Goal: Information Seeking & Learning: Find specific fact

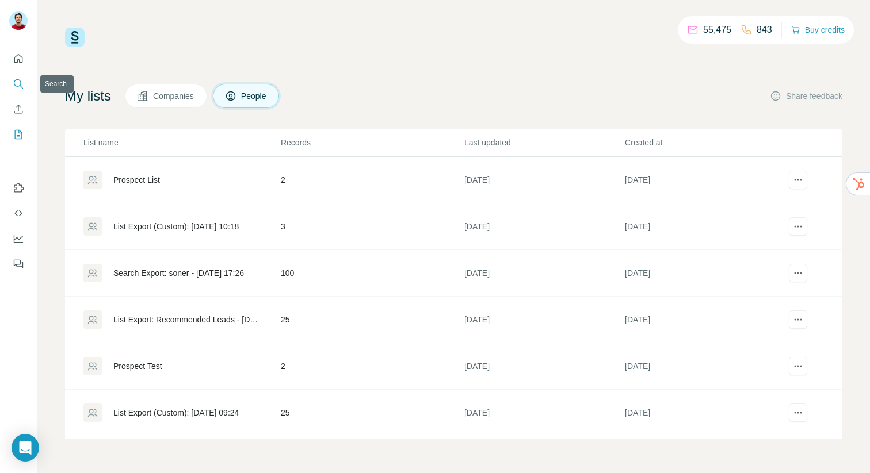
click at [17, 90] on button "Search" at bounding box center [18, 84] width 18 height 21
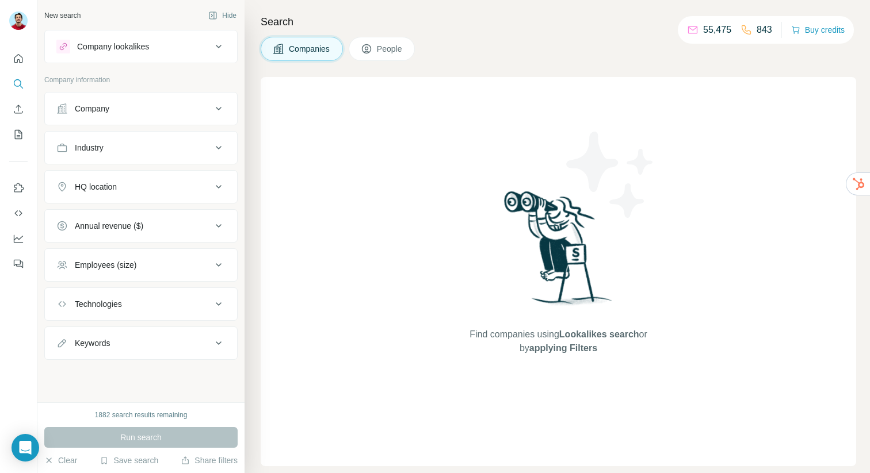
click at [156, 49] on div "Company lookalikes" at bounding box center [133, 47] width 155 height 14
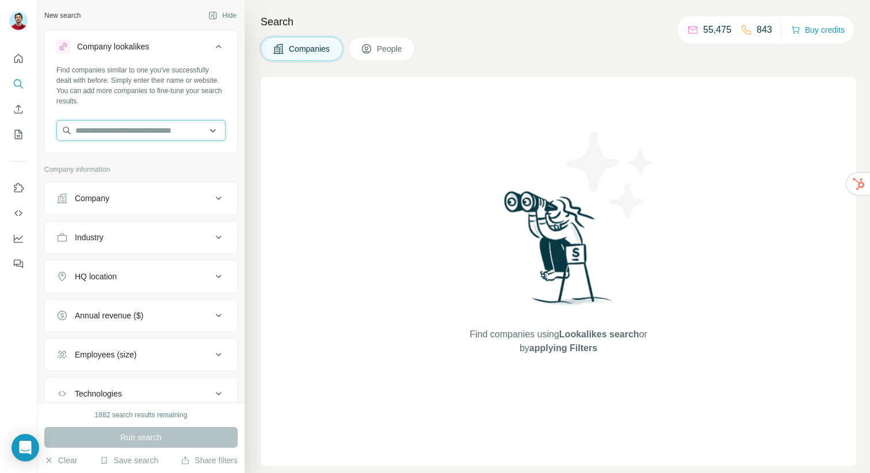
click at [98, 127] on input "text" at bounding box center [140, 130] width 169 height 21
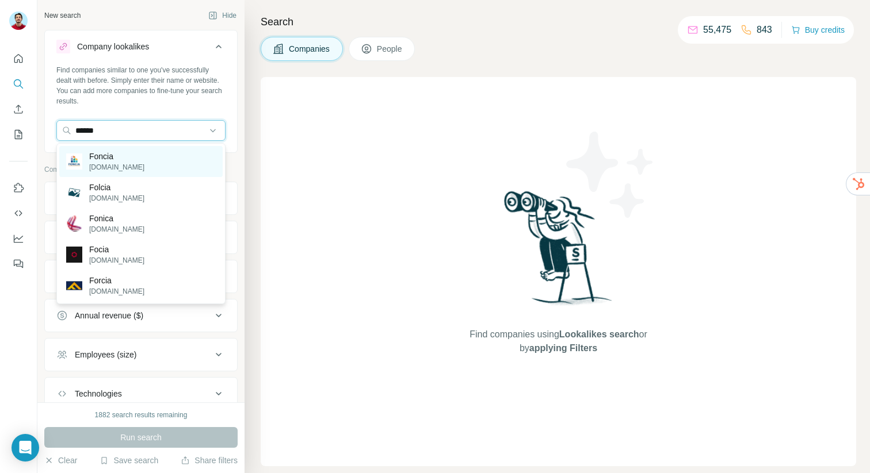
type input "******"
click at [127, 164] on div "Foncia foncia.com" at bounding box center [140, 161] width 163 height 31
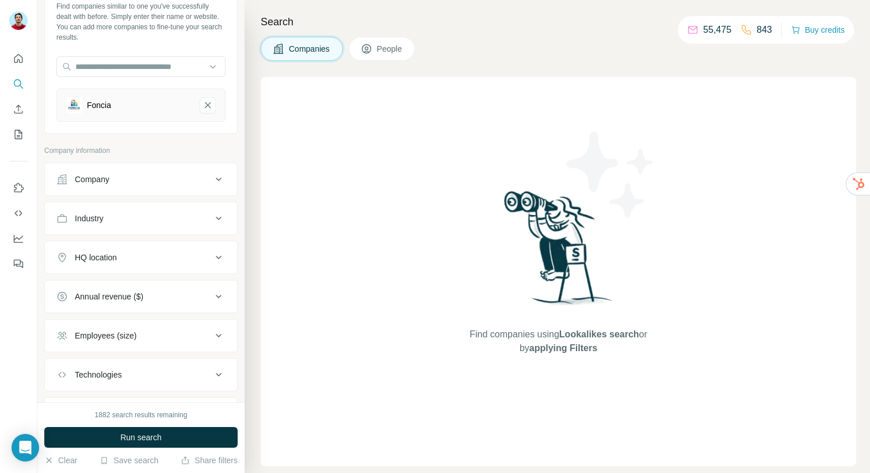
scroll to position [52, 0]
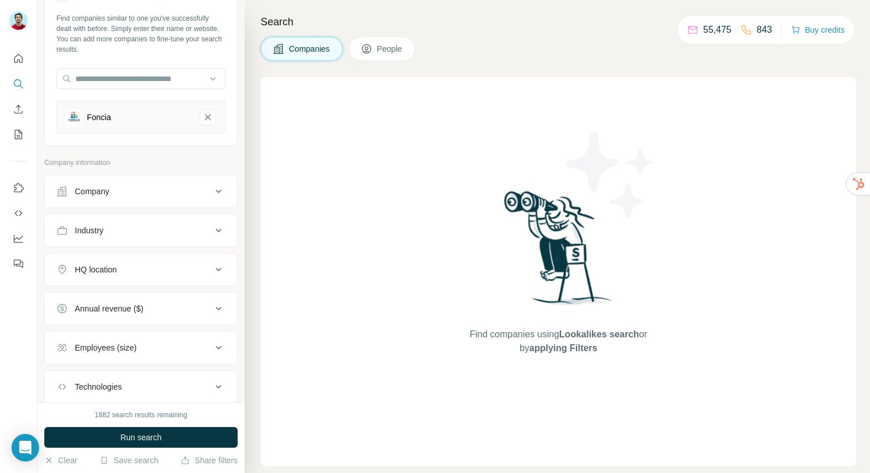
click at [130, 454] on div "1882 search results remaining Run search Clear Save search Share filters" at bounding box center [140, 438] width 207 height 71
click at [130, 427] on button "Run search" at bounding box center [140, 437] width 193 height 21
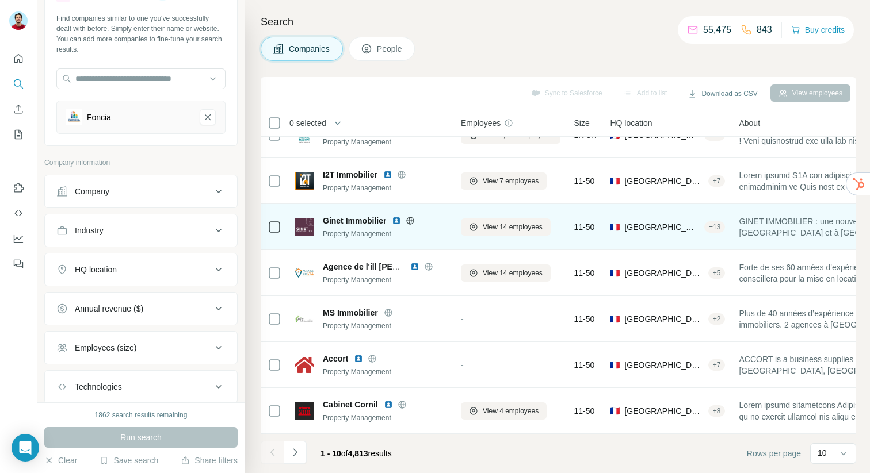
scroll to position [0, 0]
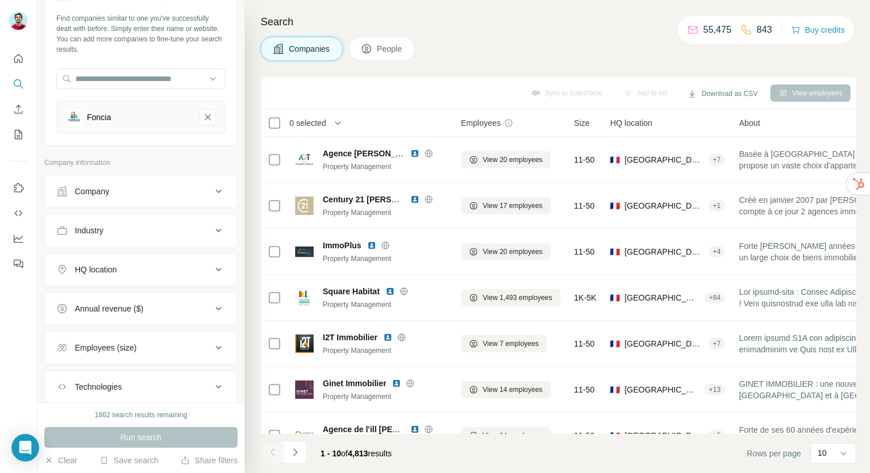
click at [322, 128] on span "0 selected" at bounding box center [315, 123] width 68 height 23
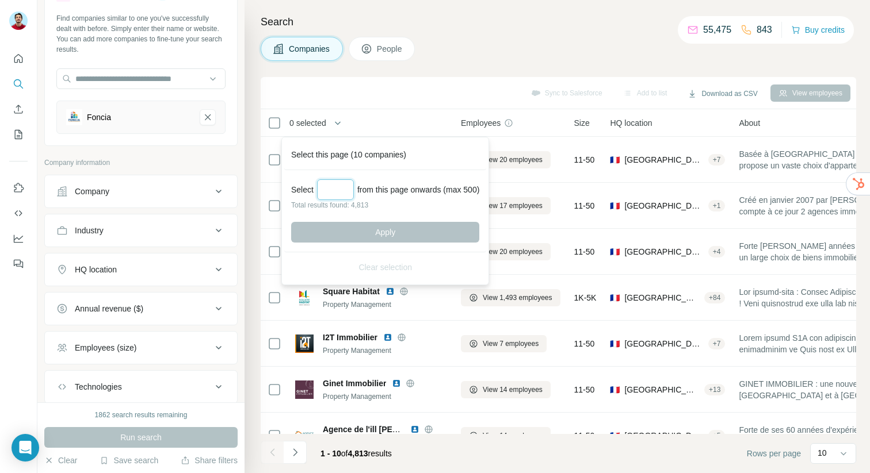
click at [330, 183] on input "Select a number (up to 500)" at bounding box center [335, 189] width 37 height 21
click at [446, 37] on div "Companies People" at bounding box center [558, 49] width 595 height 24
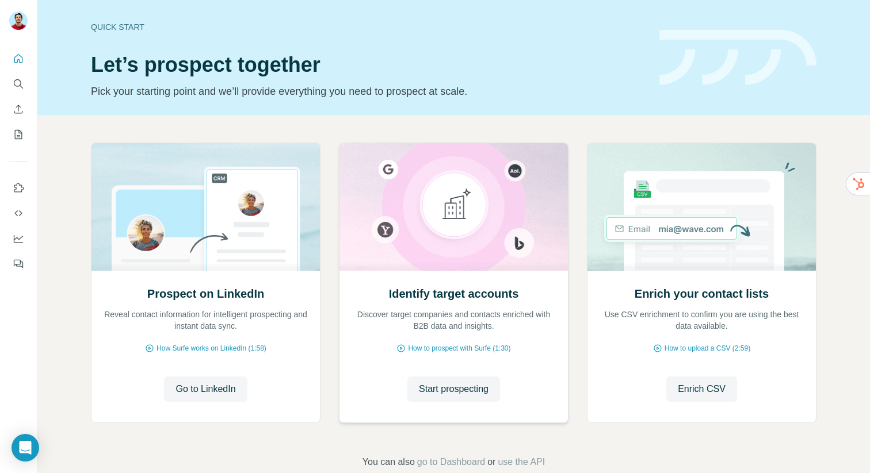
scroll to position [24, 0]
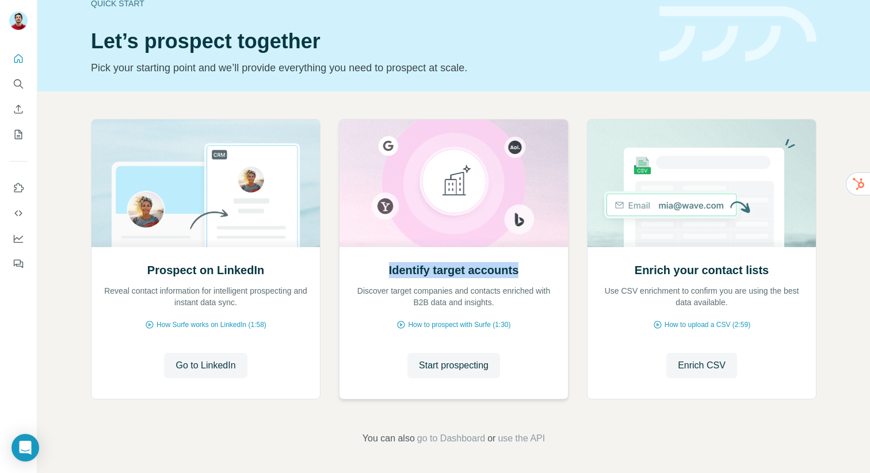
drag, startPoint x: 378, startPoint y: 266, endPoint x: 527, endPoint y: 270, distance: 149.6
click at [527, 270] on div "Identify target accounts Discover target companies and contacts enriched with B…" at bounding box center [453, 285] width 205 height 46
click at [466, 370] on span "Start prospecting" at bounding box center [454, 366] width 70 height 14
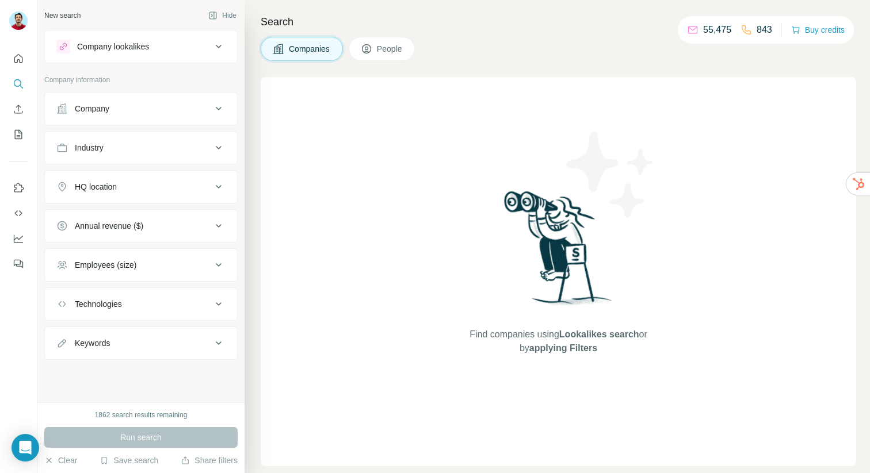
click at [161, 52] on div "Company lookalikes" at bounding box center [133, 47] width 155 height 14
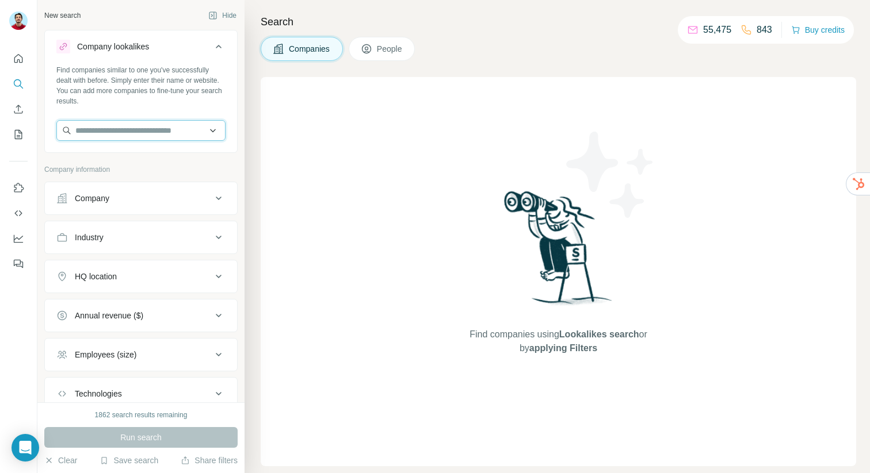
click at [112, 134] on input "text" at bounding box center [140, 130] width 169 height 21
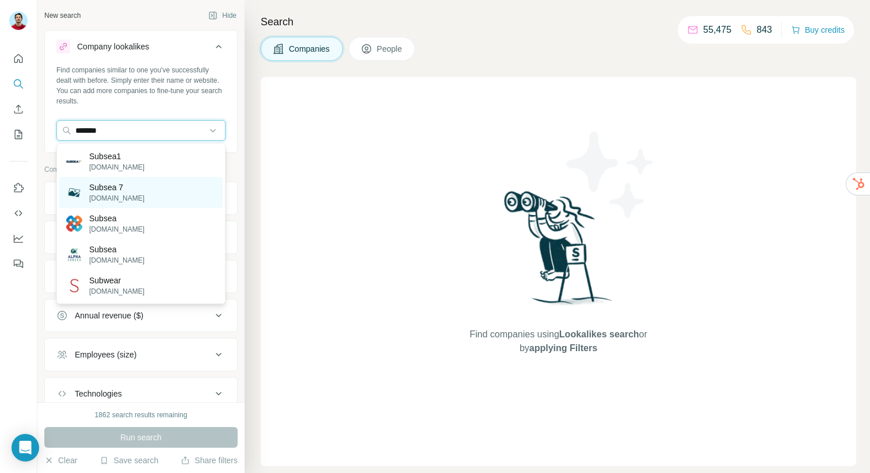
type input "*******"
click at [140, 198] on div "Subsea 7 subsea7co.us" at bounding box center [140, 192] width 163 height 31
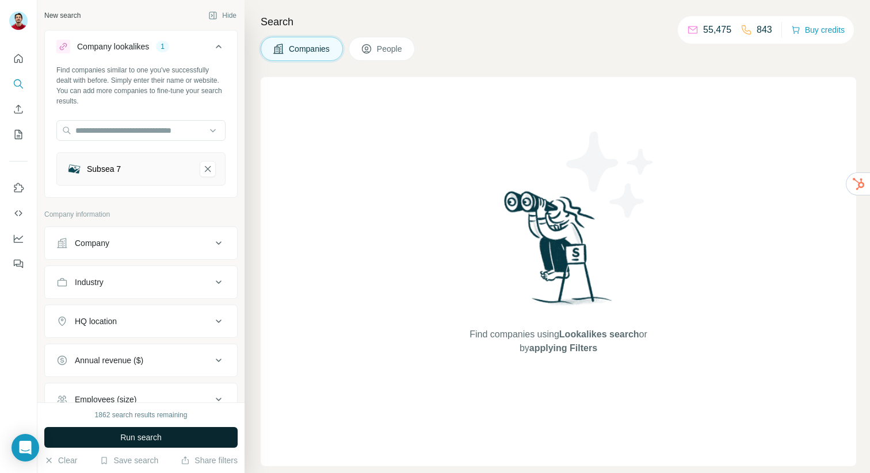
click at [120, 439] on span "Run search" at bounding box center [140, 438] width 41 height 12
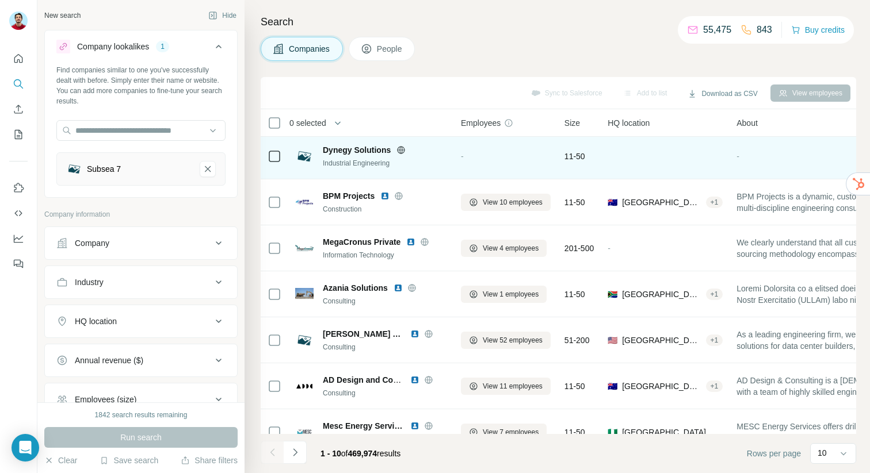
scroll to position [163, 0]
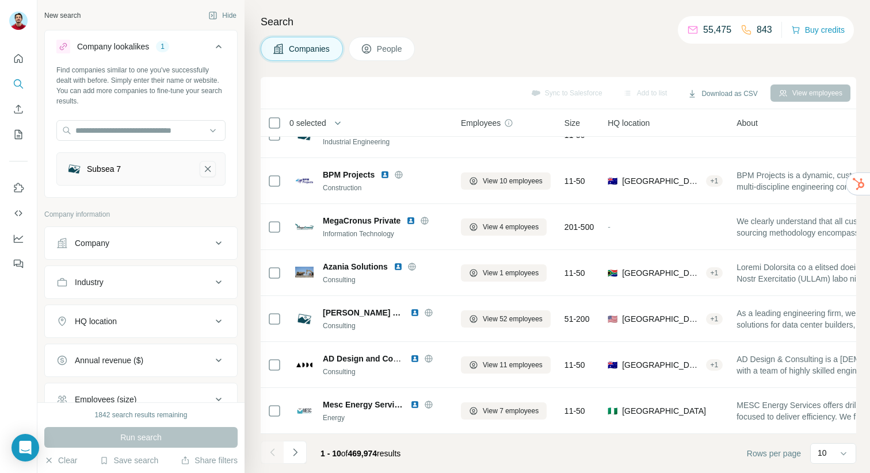
click at [208, 171] on icon "Subsea 7-remove-button" at bounding box center [207, 169] width 10 height 12
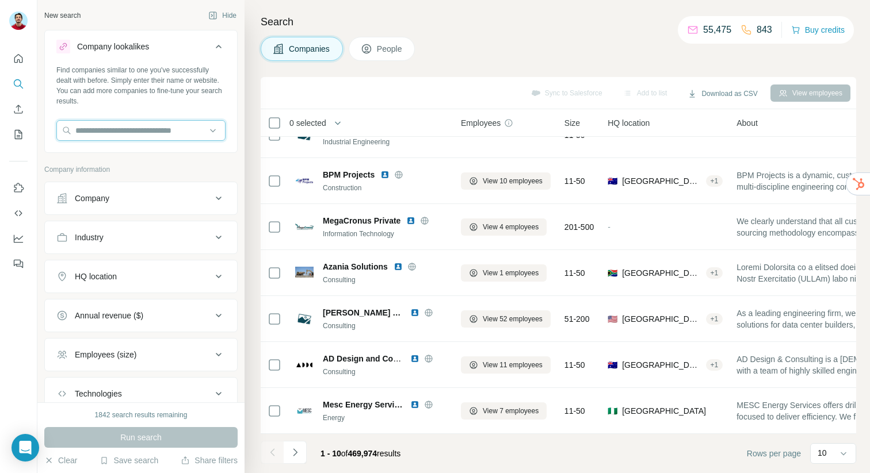
click at [137, 126] on input "text" at bounding box center [140, 130] width 169 height 21
type input "*"
click at [137, 126] on input "*" at bounding box center [140, 130] width 169 height 21
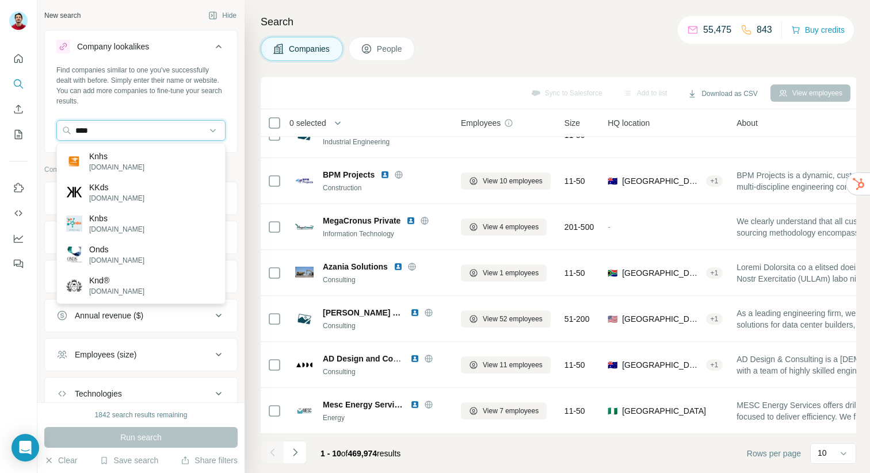
type input "****"
click at [475, 54] on div "Companies People" at bounding box center [558, 49] width 595 height 24
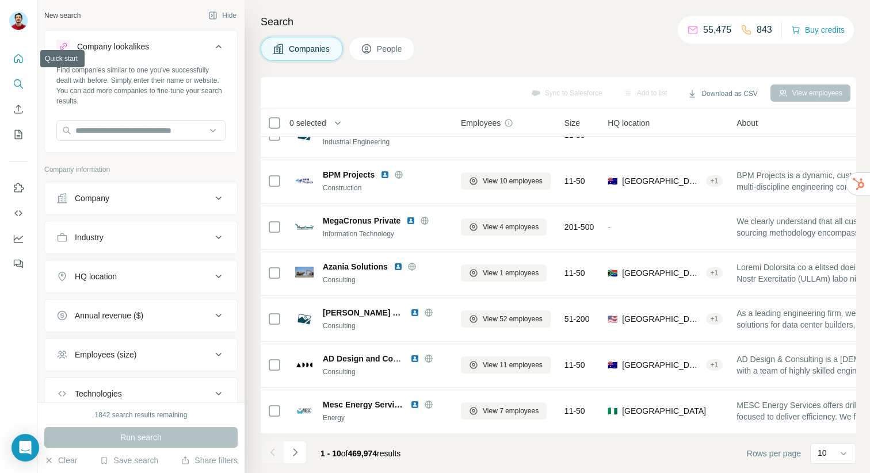
click at [19, 62] on icon "Quick start" at bounding box center [19, 59] width 12 height 12
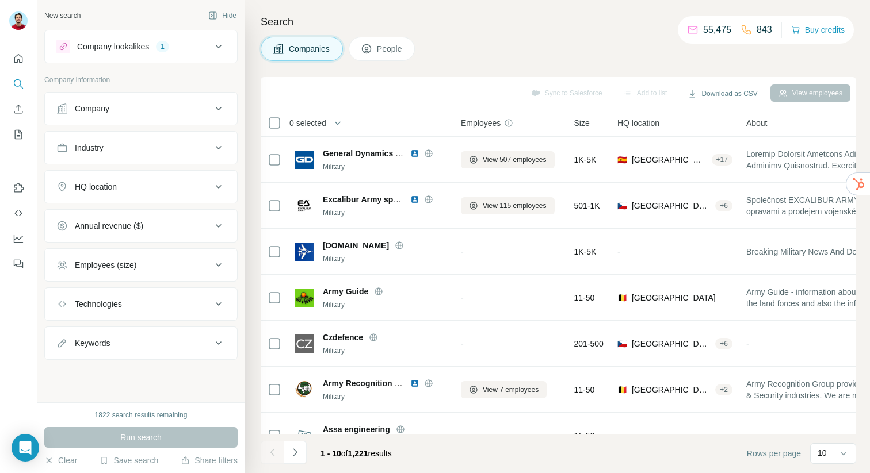
click at [125, 190] on div "HQ location" at bounding box center [133, 187] width 155 height 12
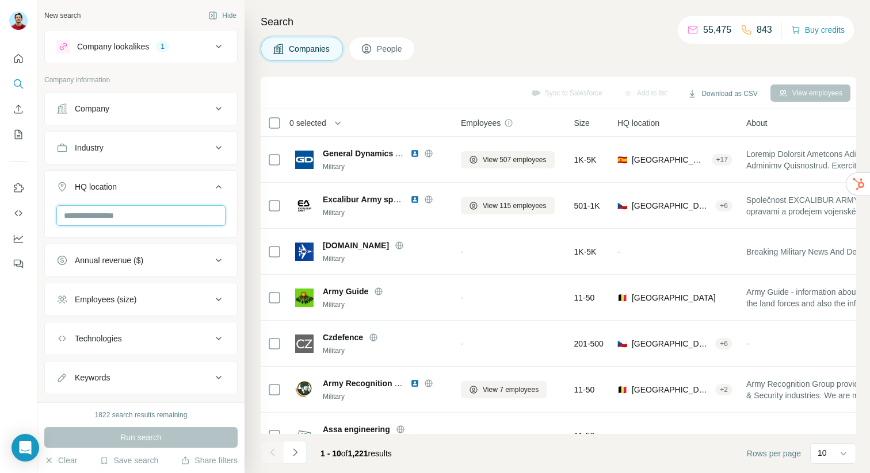
click at [107, 218] on input "text" at bounding box center [140, 215] width 169 height 21
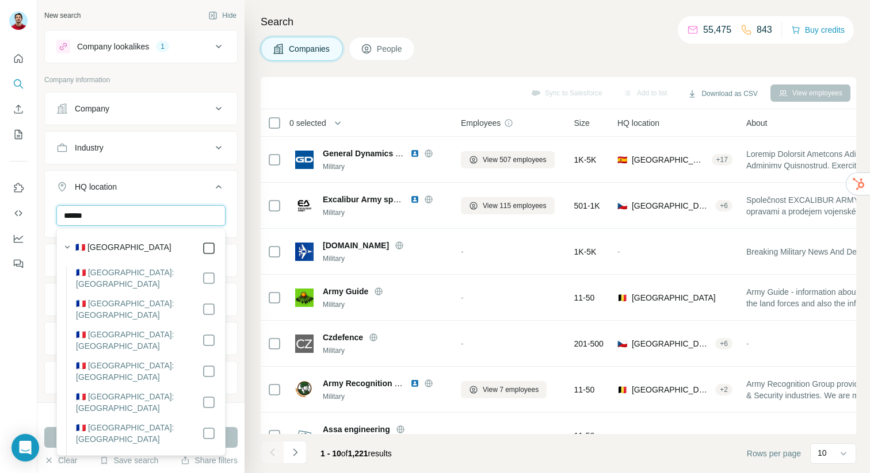
type input "******"
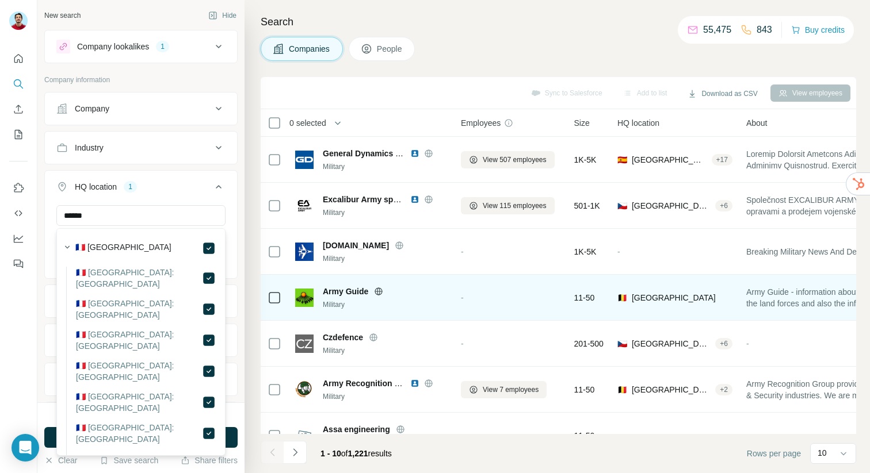
click at [487, 26] on h4 "Search" at bounding box center [558, 22] width 595 height 16
click at [219, 189] on icon at bounding box center [219, 187] width 14 height 14
click at [168, 193] on button "HQ location 1" at bounding box center [141, 189] width 192 height 32
click at [15, 365] on div at bounding box center [18, 236] width 37 height 473
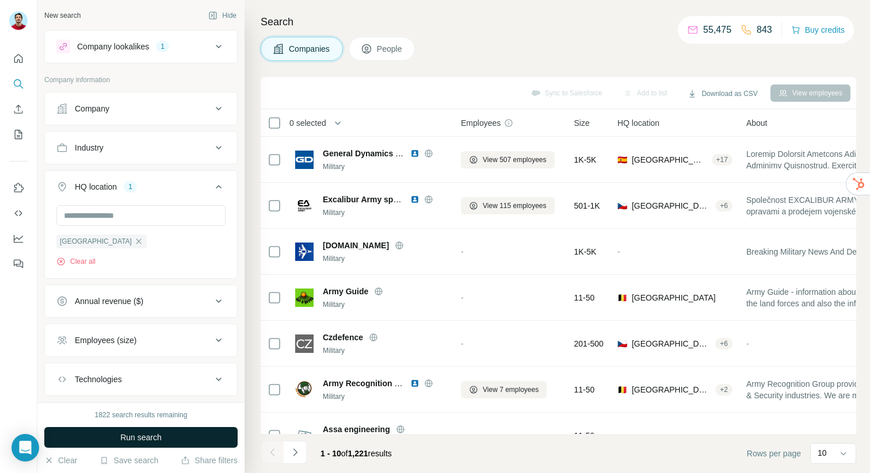
click at [166, 441] on button "Run search" at bounding box center [140, 437] width 193 height 21
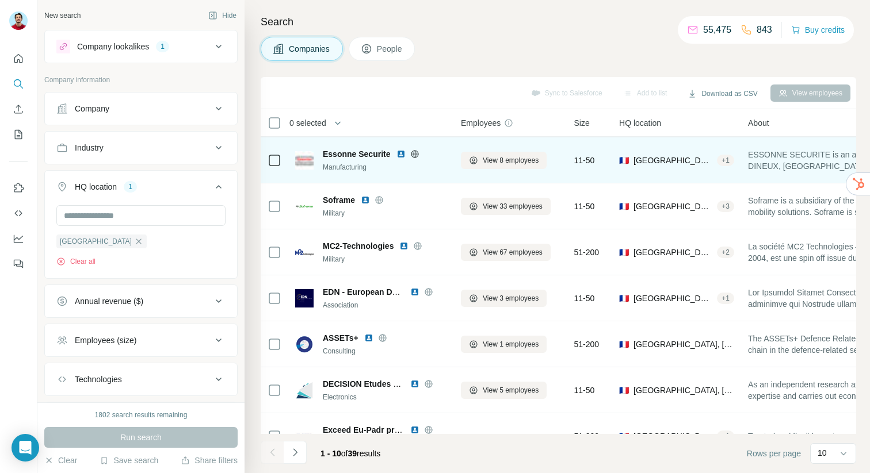
scroll to position [120, 0]
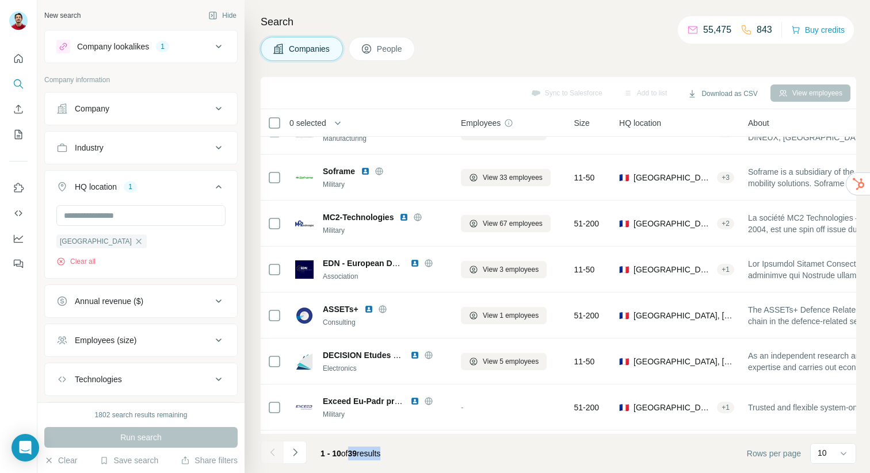
drag, startPoint x: 351, startPoint y: 457, endPoint x: 393, endPoint y: 457, distance: 41.4
click at [389, 457] on div "1 - 10 of 39 results" at bounding box center [350, 453] width 78 height 25
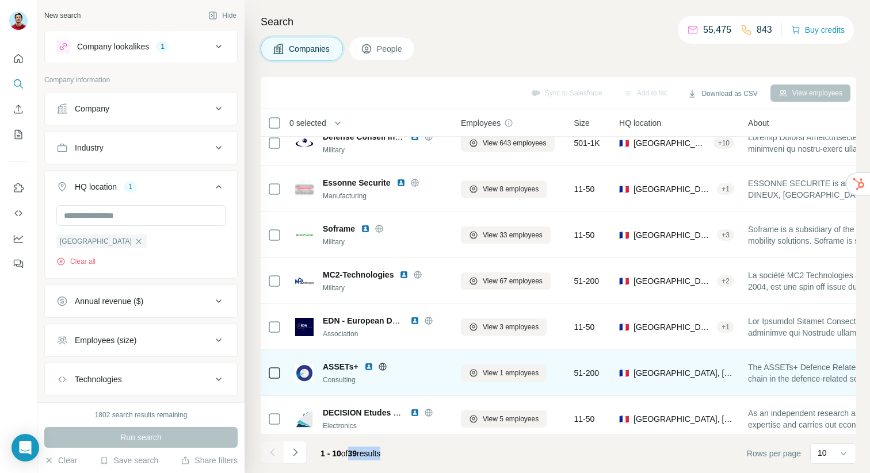
scroll to position [0, 0]
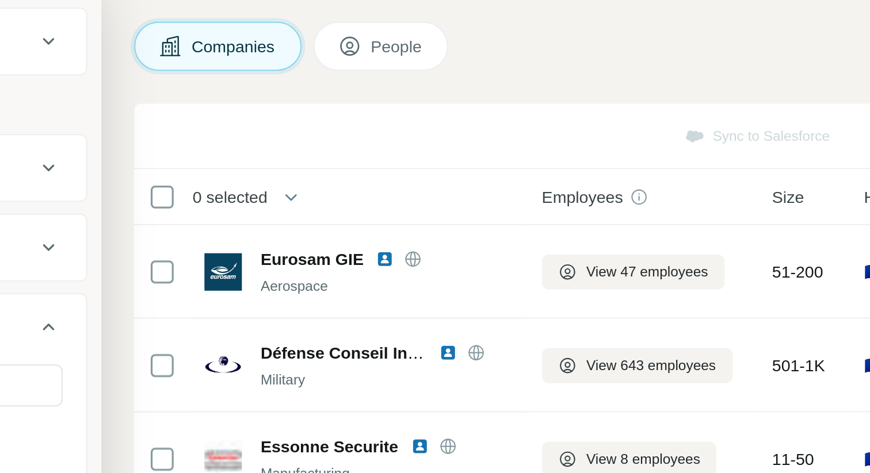
click at [382, 51] on span "People" at bounding box center [390, 49] width 26 height 12
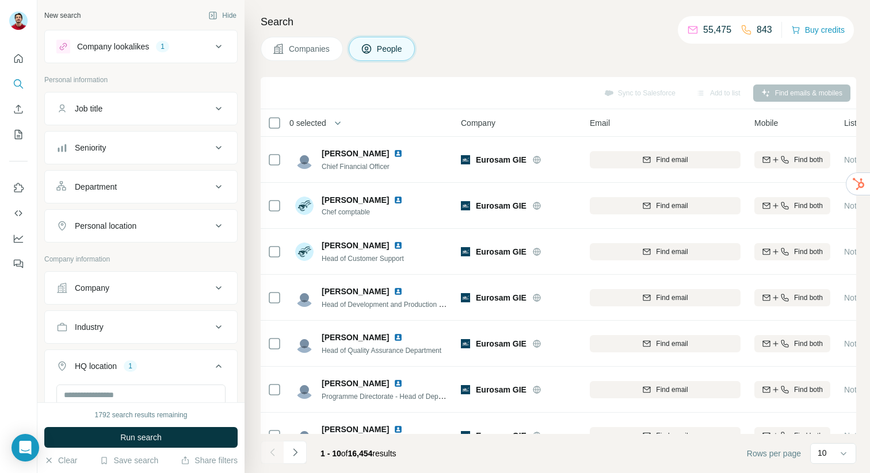
click at [156, 119] on button "Job title" at bounding box center [141, 109] width 192 height 28
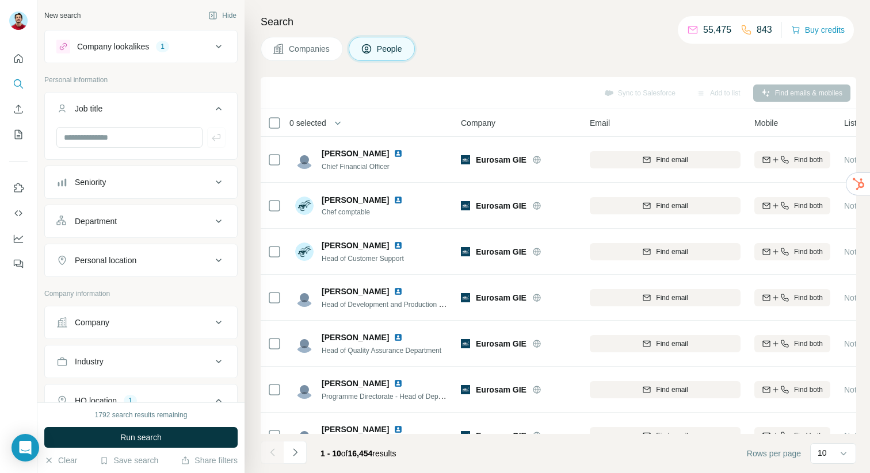
click at [122, 148] on div at bounding box center [141, 142] width 192 height 30
click at [115, 133] on input "text" at bounding box center [129, 137] width 146 height 21
type input "*"
type input "***"
click at [221, 136] on icon "button" at bounding box center [217, 138] width 12 height 12
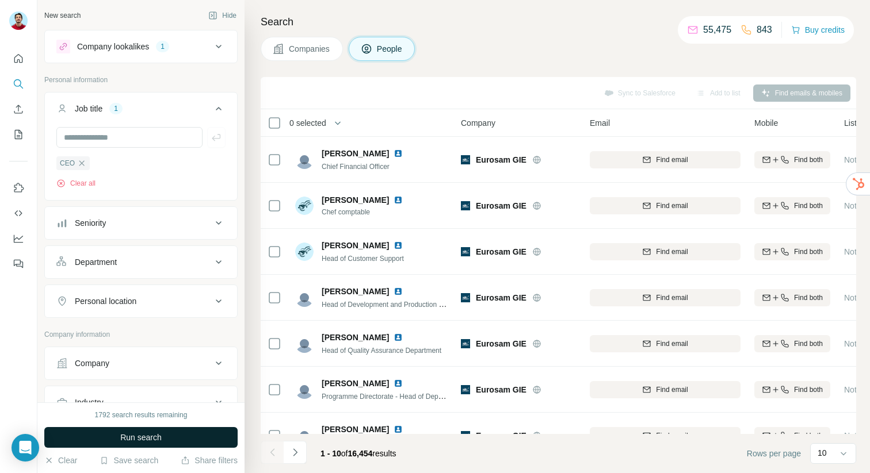
click at [117, 438] on button "Run search" at bounding box center [140, 437] width 193 height 21
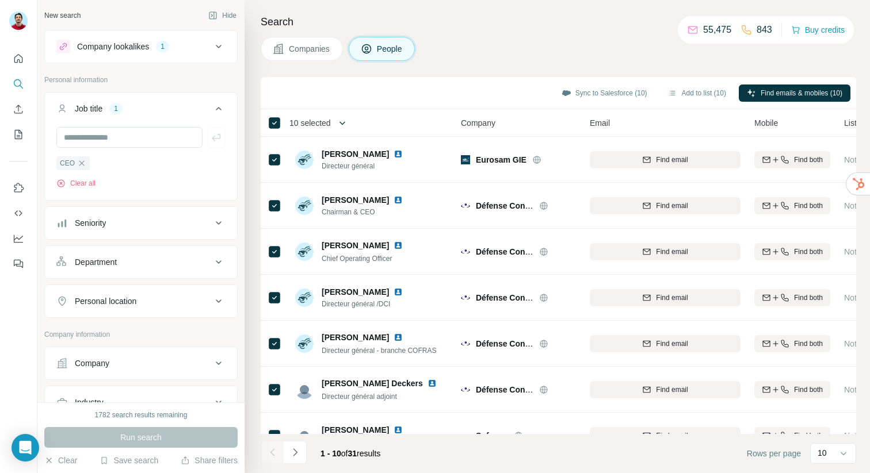
click at [348, 124] on icon "button" at bounding box center [342, 123] width 12 height 12
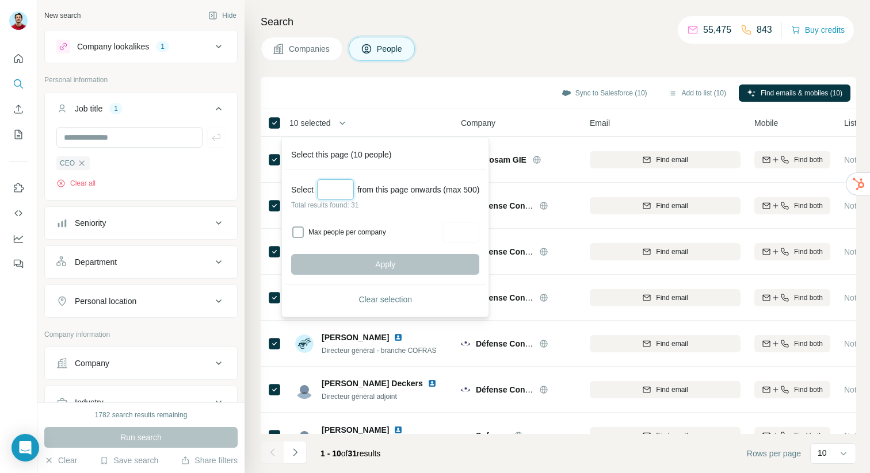
click at [343, 188] on input "Select a number (up to 500)" at bounding box center [335, 189] width 37 height 21
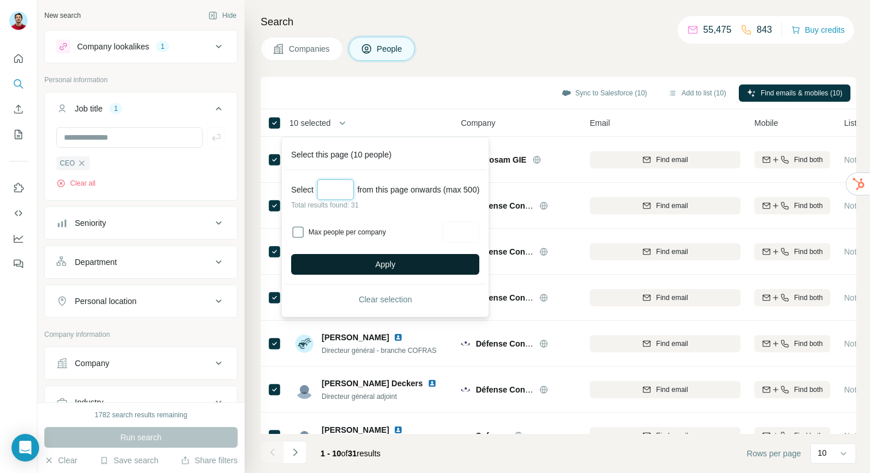
type input "**"
click at [358, 261] on button "Apply" at bounding box center [385, 264] width 188 height 21
